Goal: Transaction & Acquisition: Purchase product/service

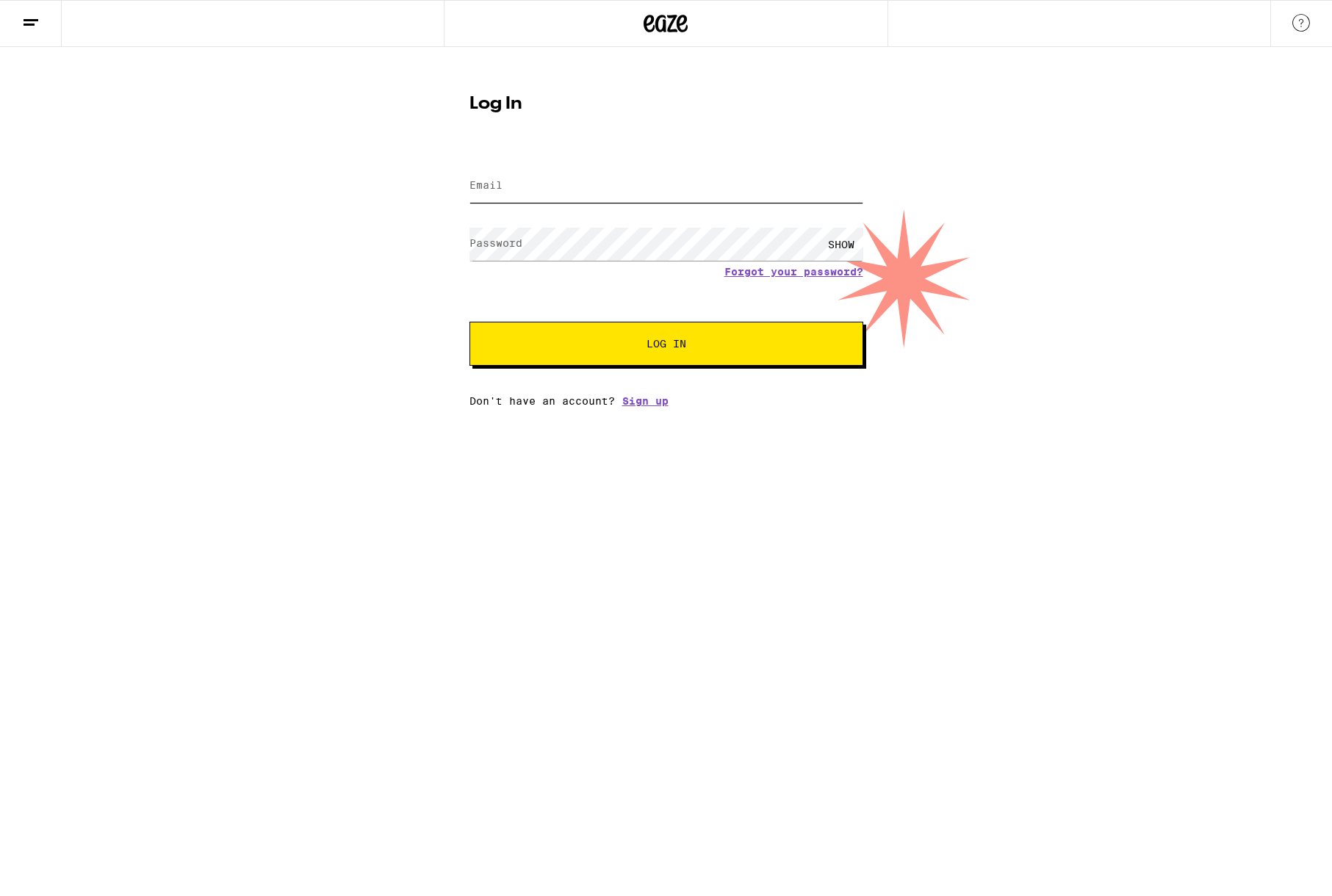
click at [662, 198] on input "Email" at bounding box center [666, 186] width 394 height 33
type input "[PERSON_NAME][EMAIL_ADDRESS][DOMAIN_NAME]"
click at [639, 349] on span "Log In" at bounding box center [666, 343] width 275 height 10
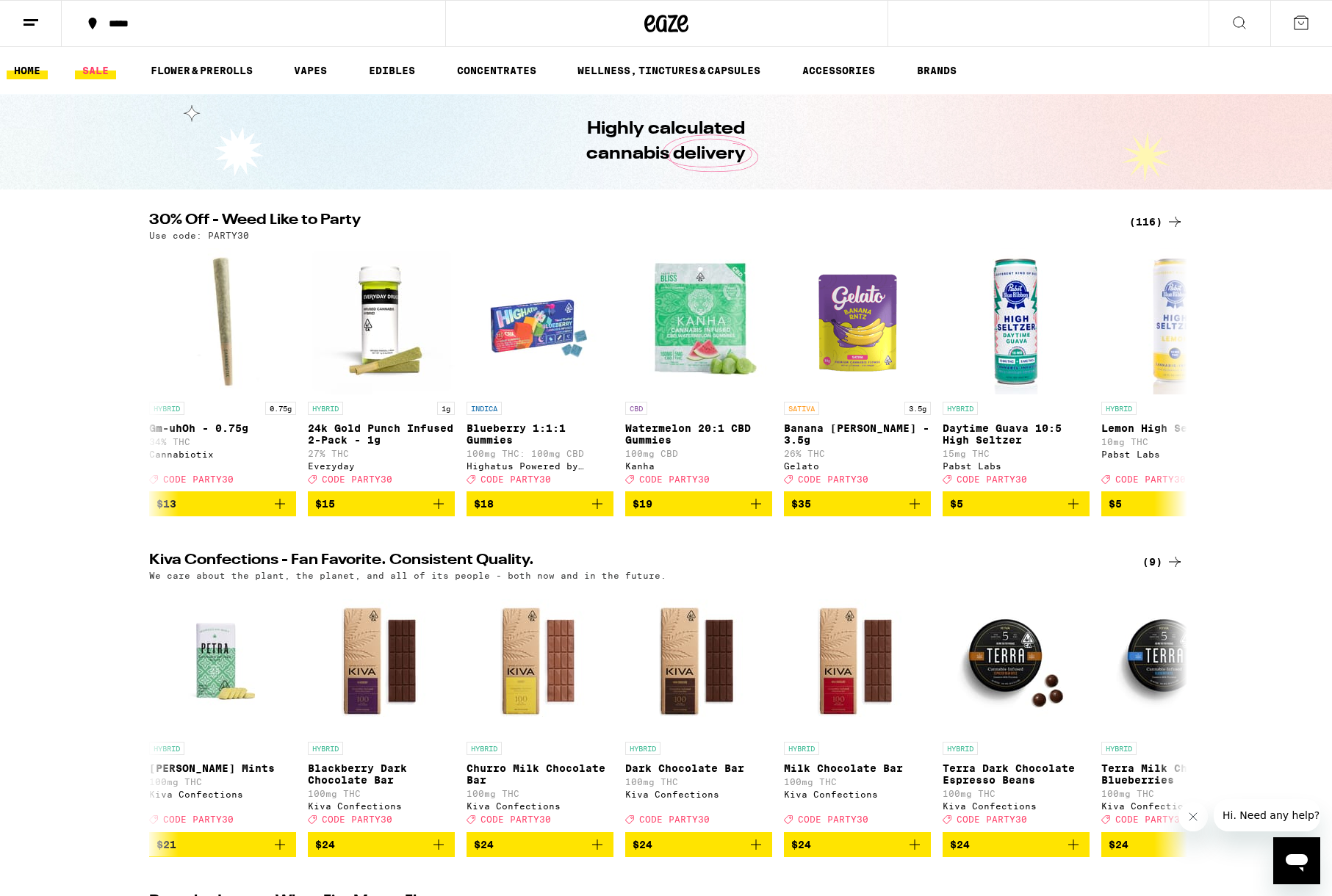
click at [87, 74] on link "SALE" at bounding box center [95, 71] width 41 height 18
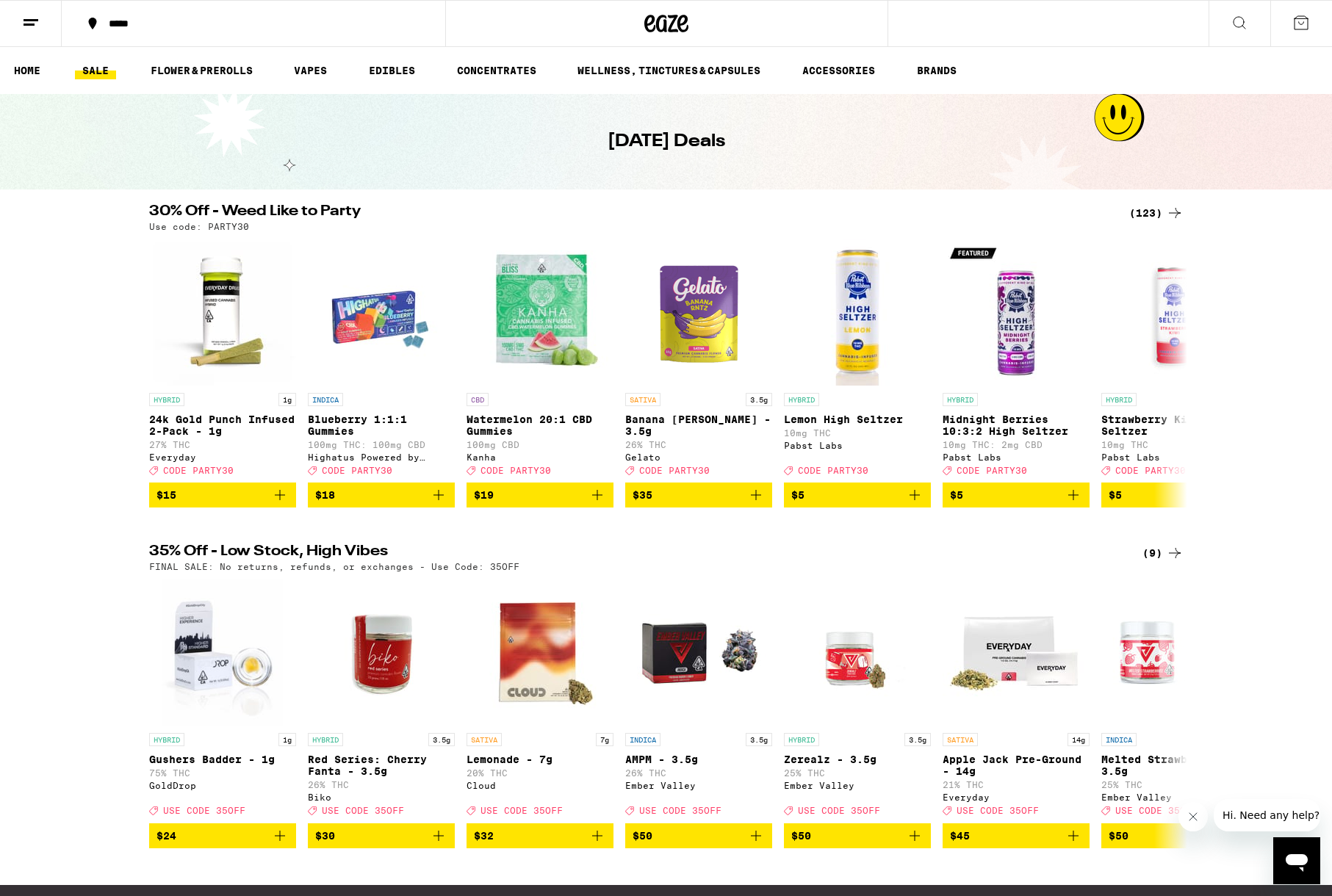
click at [1145, 214] on div "(123)" at bounding box center [1156, 213] width 55 height 18
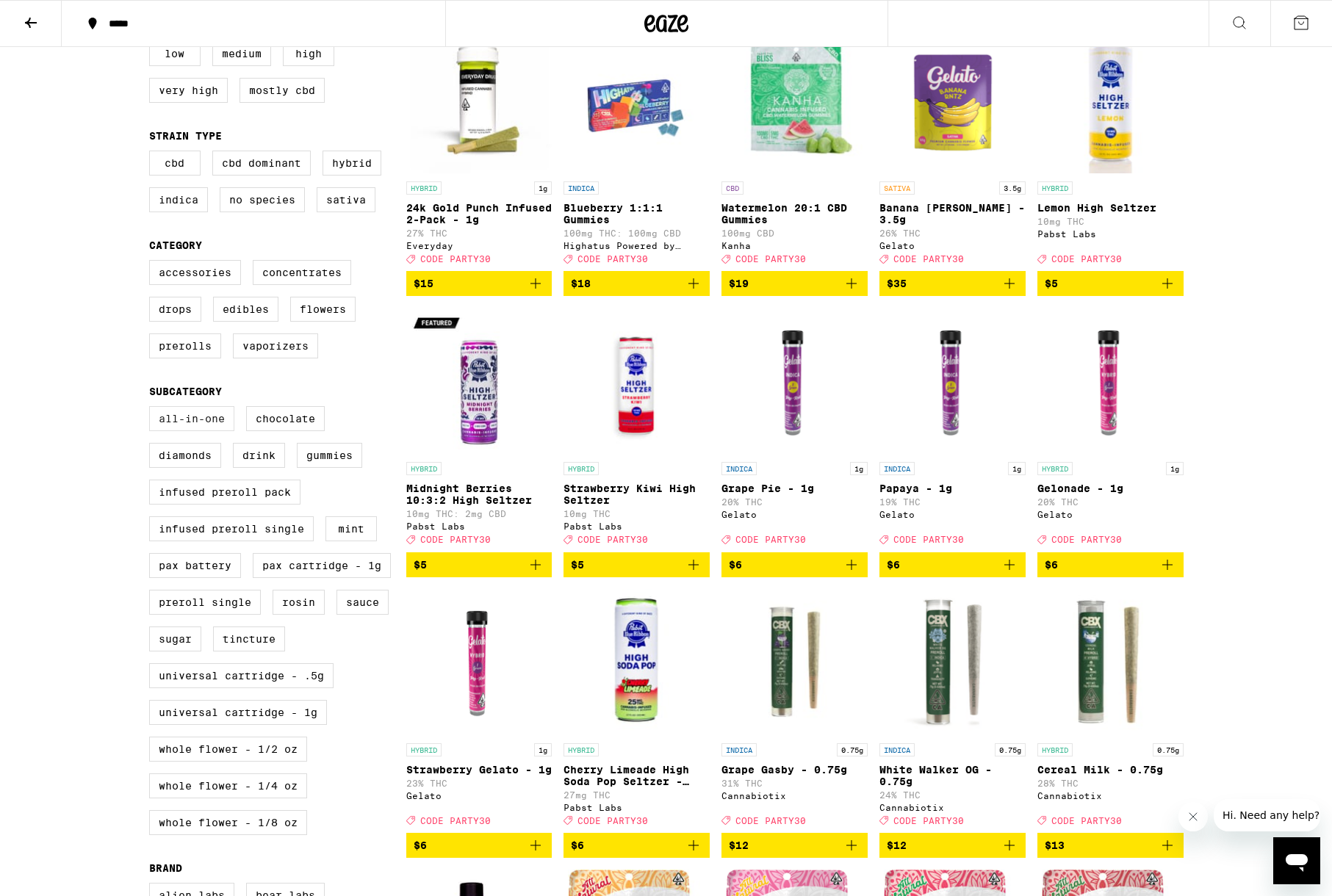
scroll to position [193, 0]
